Goal: Check status: Check status

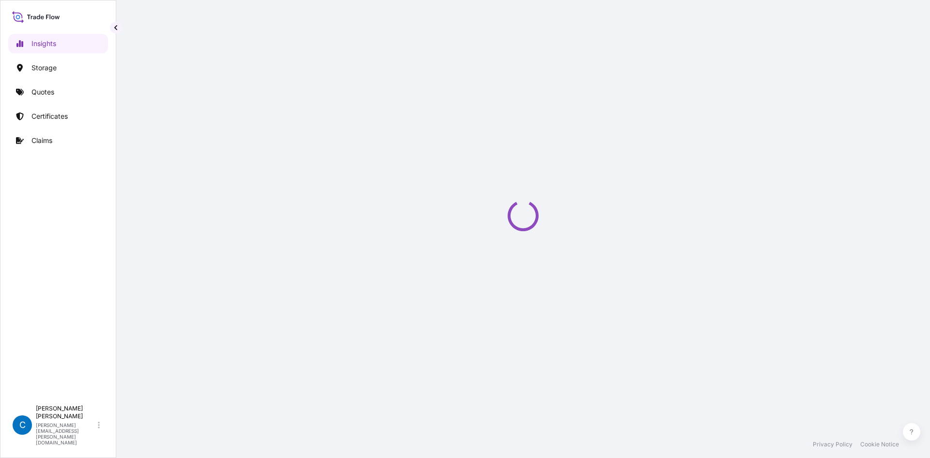
select select "2025"
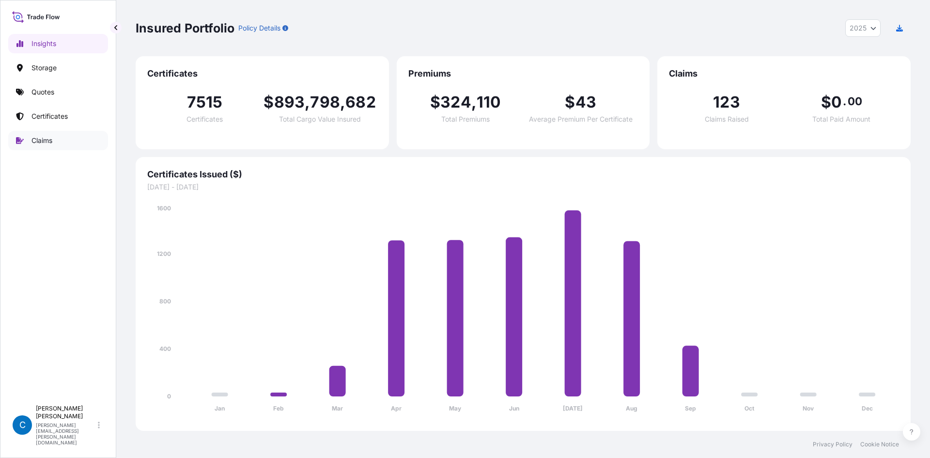
click at [72, 148] on link "Claims" at bounding box center [58, 140] width 100 height 19
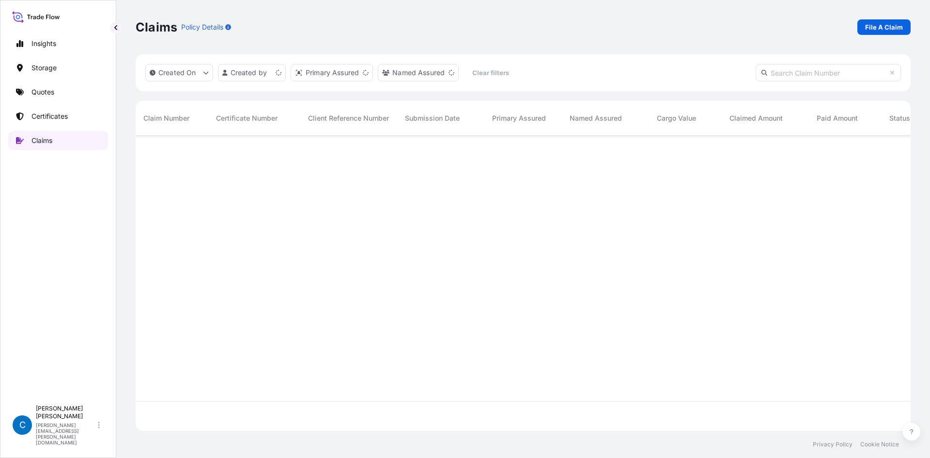
scroll to position [293, 768]
paste input "CL31602-2-1-5"
type input "CL31602-2-1-5"
click at [173, 153] on span "CL31602-2-1-5" at bounding box center [167, 152] width 49 height 10
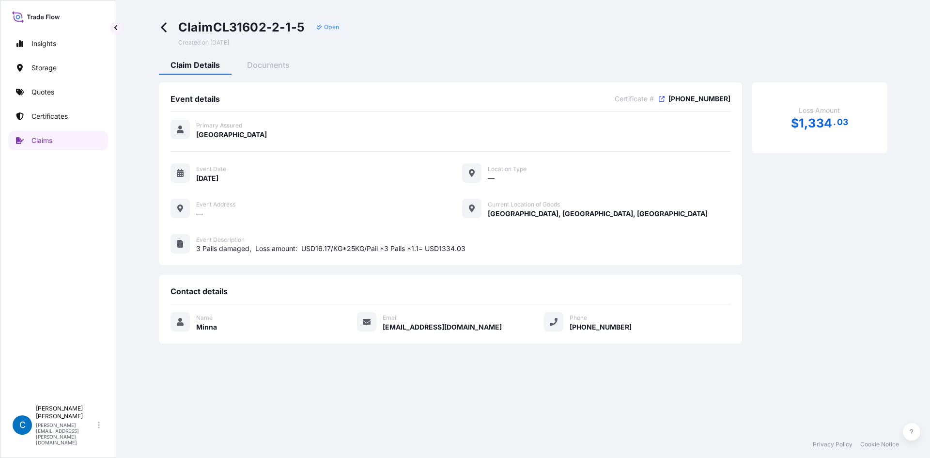
click at [254, 58] on div "Claim CL31602-2-1-5 Open Created on [DATE] Claim Details Documents Event detail…" at bounding box center [523, 181] width 775 height 363
click at [261, 64] on span "Documents" at bounding box center [268, 65] width 43 height 10
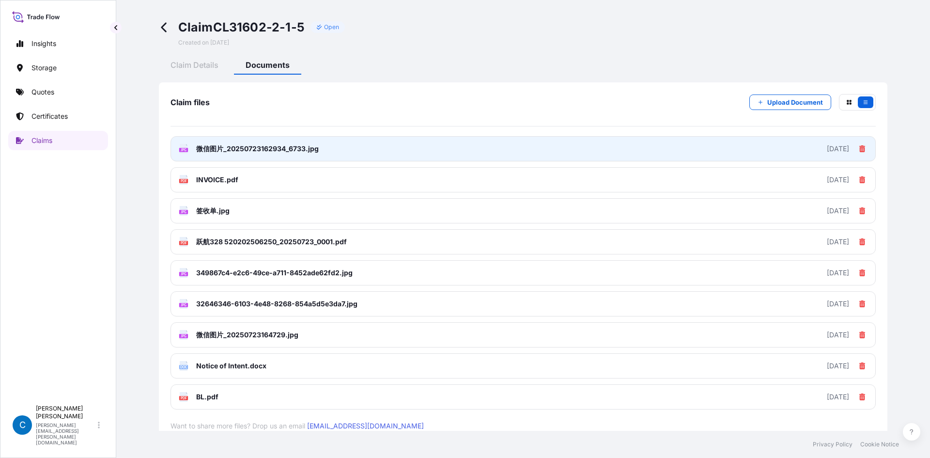
click at [435, 146] on link "JPG 微信图片_20250723162934_6733.jpg [DATE]" at bounding box center [524, 148] width 706 height 25
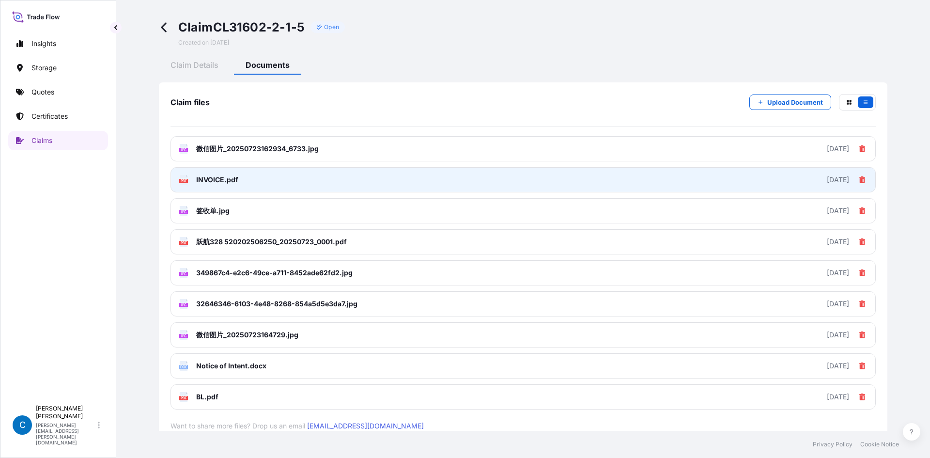
click at [270, 187] on link "PDF INVOICE.pdf [DATE]" at bounding box center [524, 179] width 706 height 25
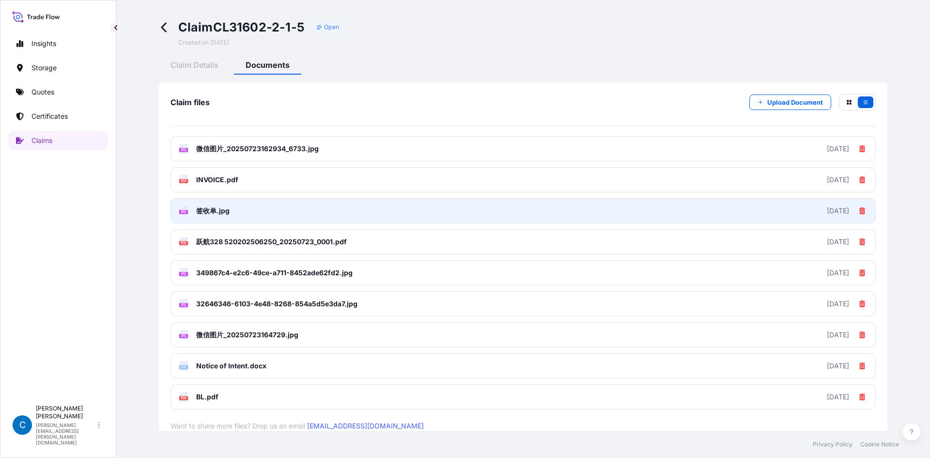
click at [204, 209] on span "签收单.jpg" at bounding box center [212, 211] width 33 height 10
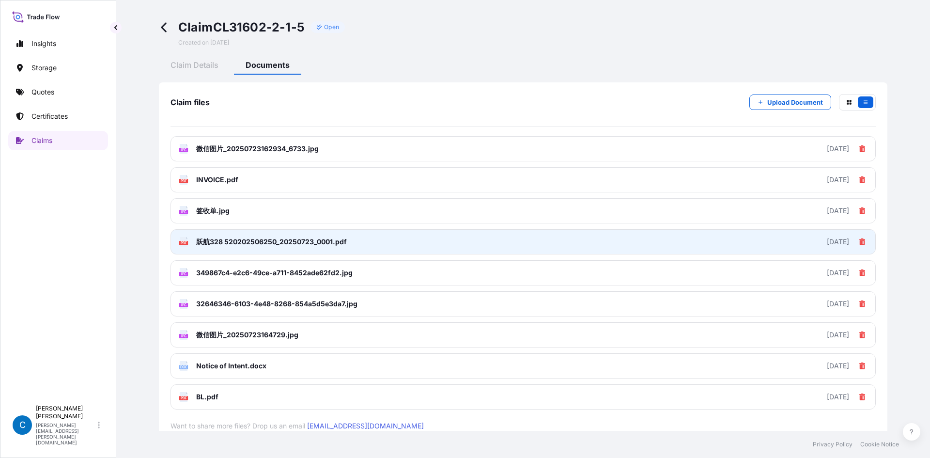
click at [212, 243] on span "跃航328 520202506250_20250723_0001.pdf" at bounding box center [271, 242] width 151 height 10
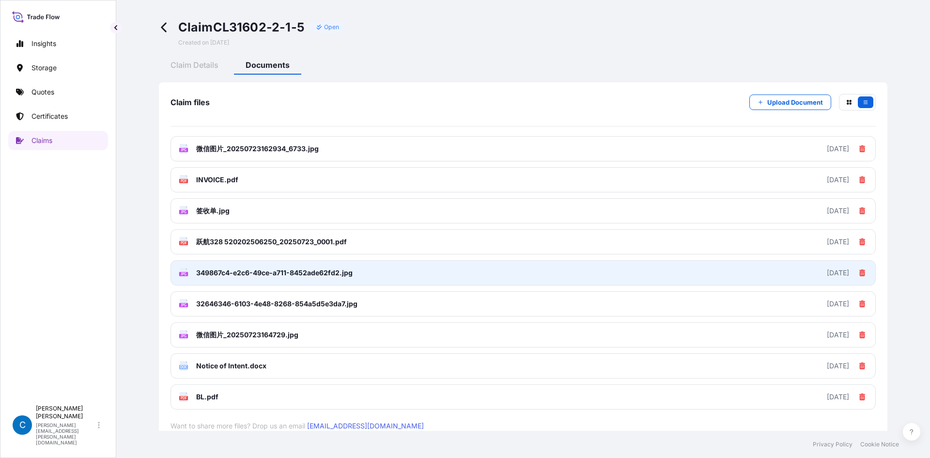
click at [216, 276] on span "349867c4-e2c6-49ce-a711-8452ade62fd2.jpg" at bounding box center [274, 273] width 157 height 10
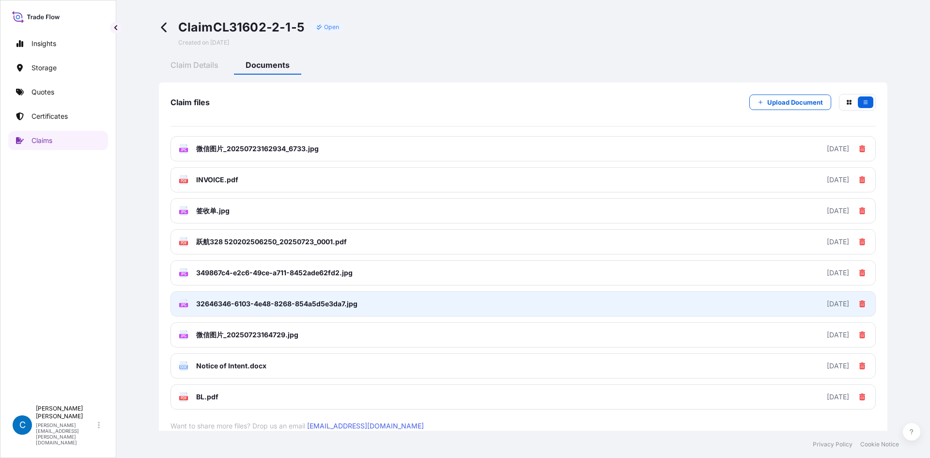
click at [235, 303] on span "32646346-6103-4e48-8268-854a5d5e3da7.jpg" at bounding box center [276, 304] width 161 height 10
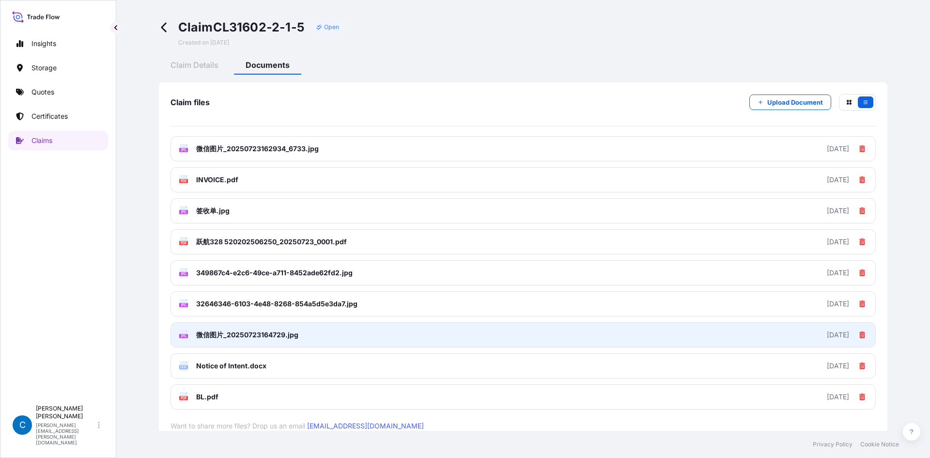
click at [285, 330] on span "微信图片_20250723164729.jpg" at bounding box center [247, 335] width 102 height 10
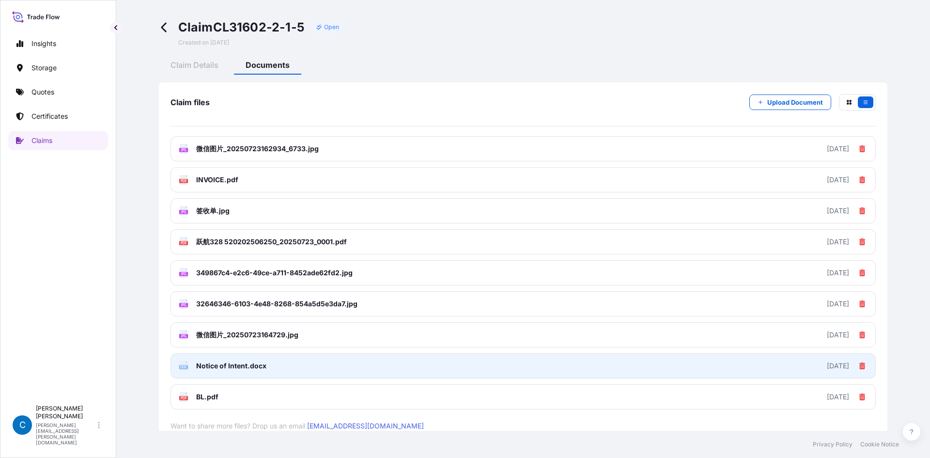
click at [284, 359] on link "DOC Notice of Intent.docx [DATE]" at bounding box center [524, 365] width 706 height 25
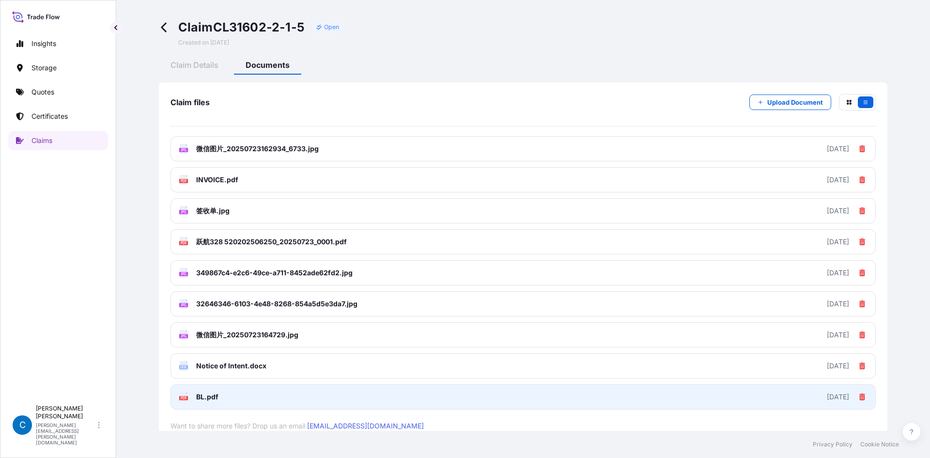
click at [256, 394] on link "PDF BL.pdf [DATE]" at bounding box center [524, 396] width 706 height 25
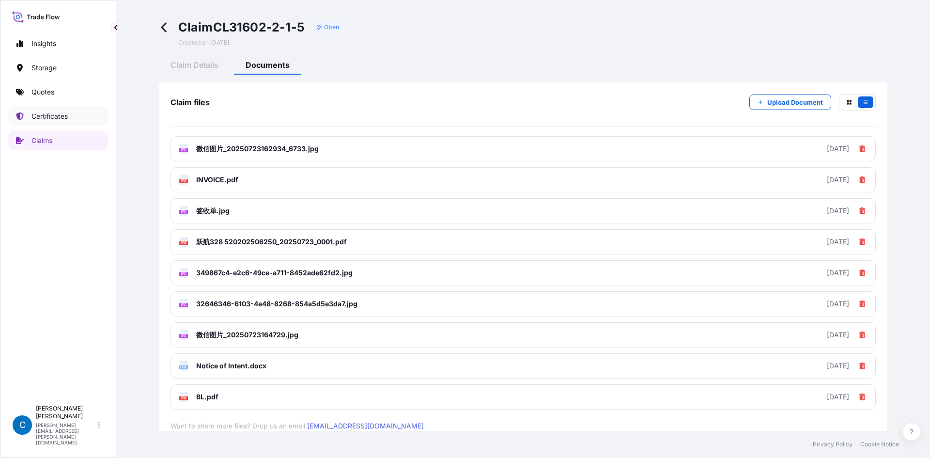
click at [41, 111] on link "Certificates" at bounding box center [58, 116] width 100 height 19
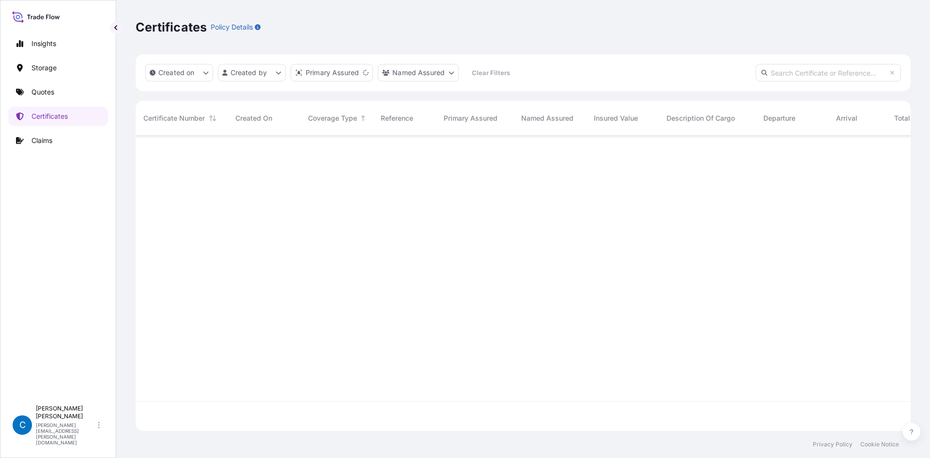
scroll to position [293, 768]
click at [807, 77] on input "text" at bounding box center [828, 72] width 145 height 17
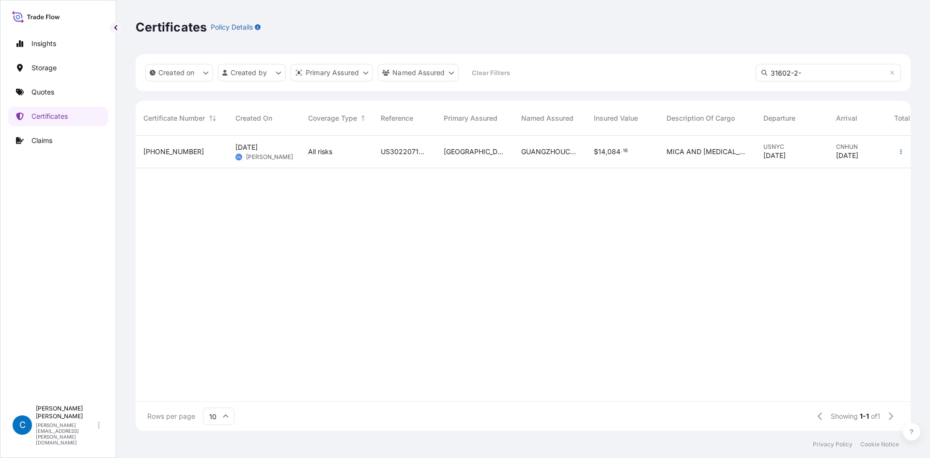
type input "31602-2-"
click at [153, 159] on div "[PHONE_NUMBER]" at bounding box center [182, 152] width 92 height 32
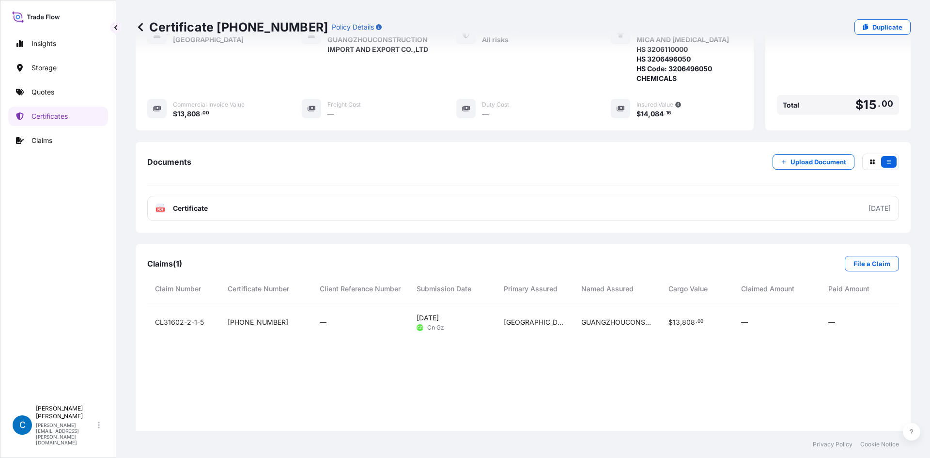
scroll to position [242, 0]
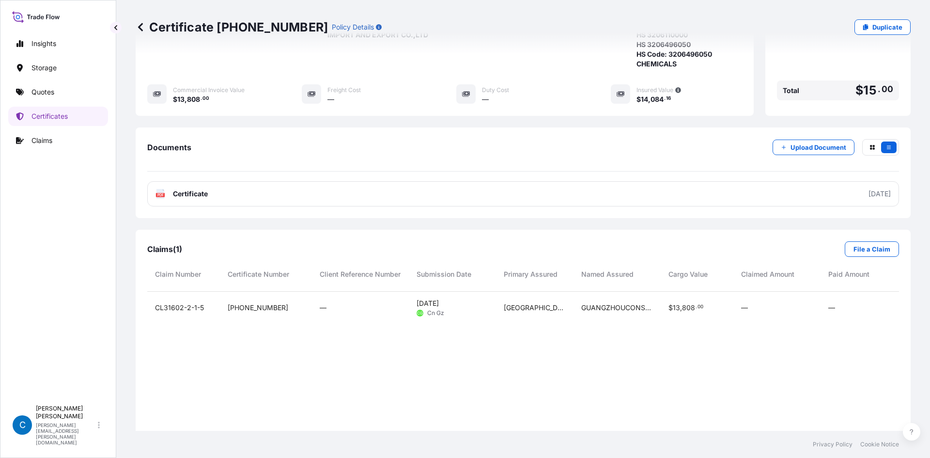
click at [175, 303] on span "CL31602-2-1-5" at bounding box center [179, 308] width 49 height 10
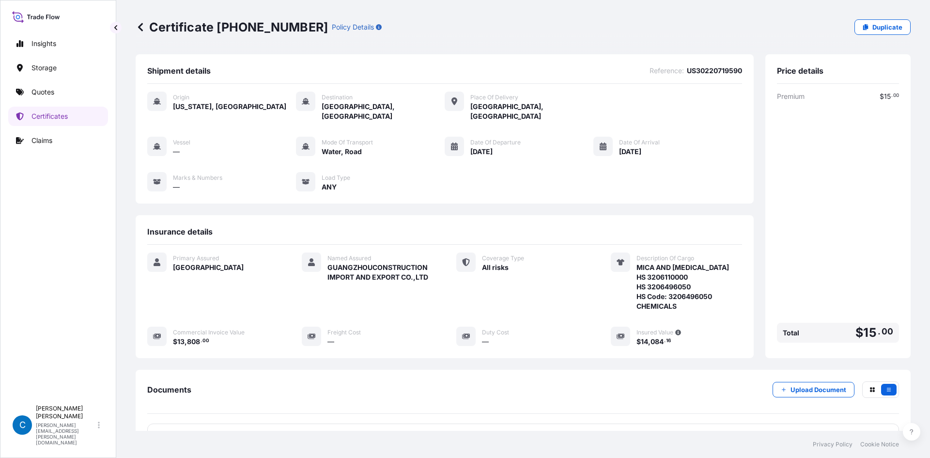
scroll to position [187, 738]
click at [676, 330] on icon "button" at bounding box center [679, 333] width 6 height 6
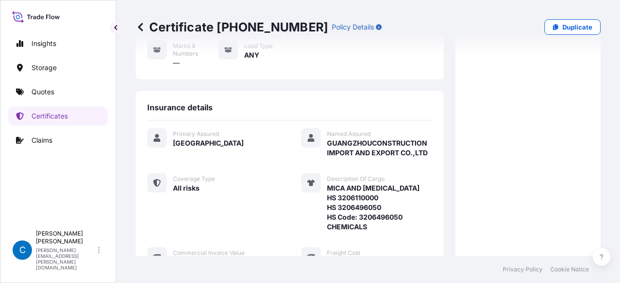
scroll to position [0, 0]
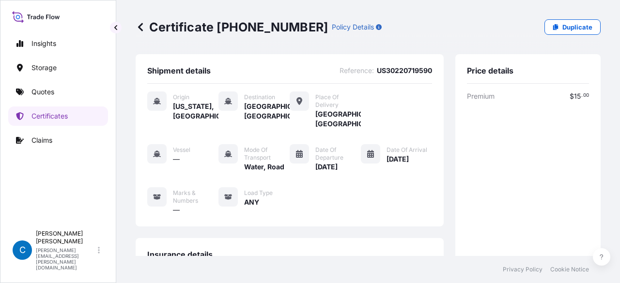
click at [143, 25] on icon at bounding box center [141, 27] width 10 height 10
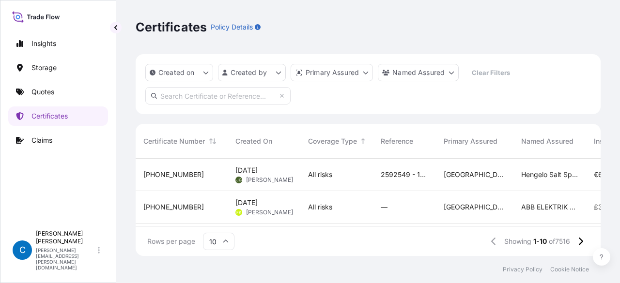
scroll to position [8, 8]
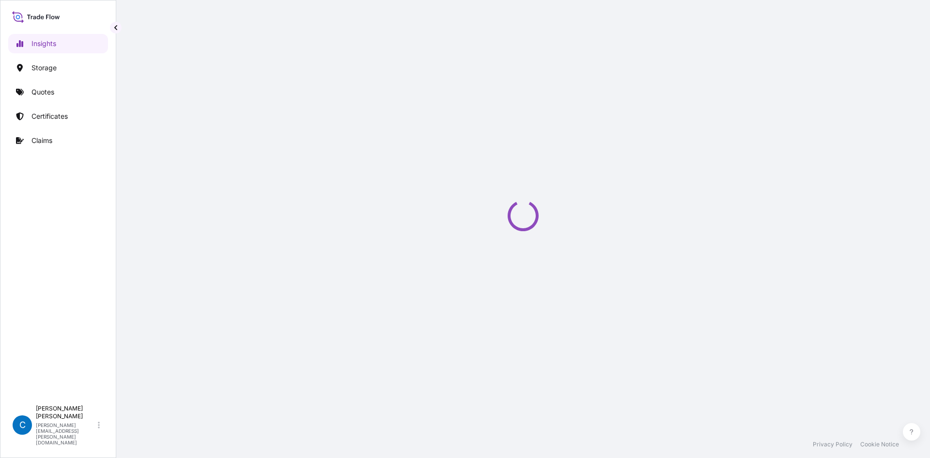
select select "2025"
